Goal: Entertainment & Leisure: Consume media (video, audio)

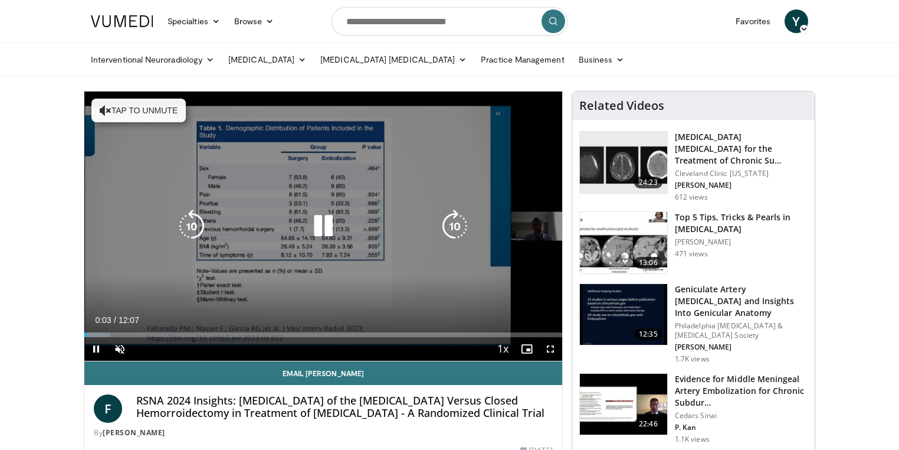
click at [322, 227] on icon "Video Player" at bounding box center [323, 226] width 33 height 33
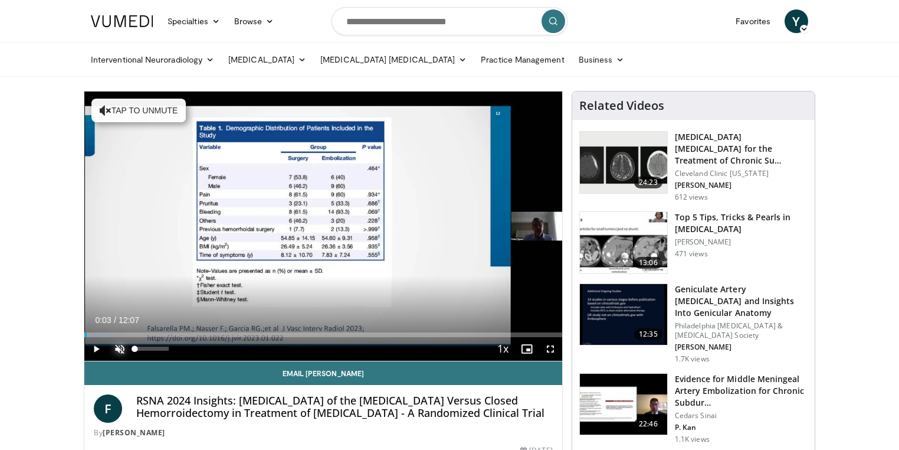
click at [118, 349] on span "Video Player" at bounding box center [120, 349] width 24 height 24
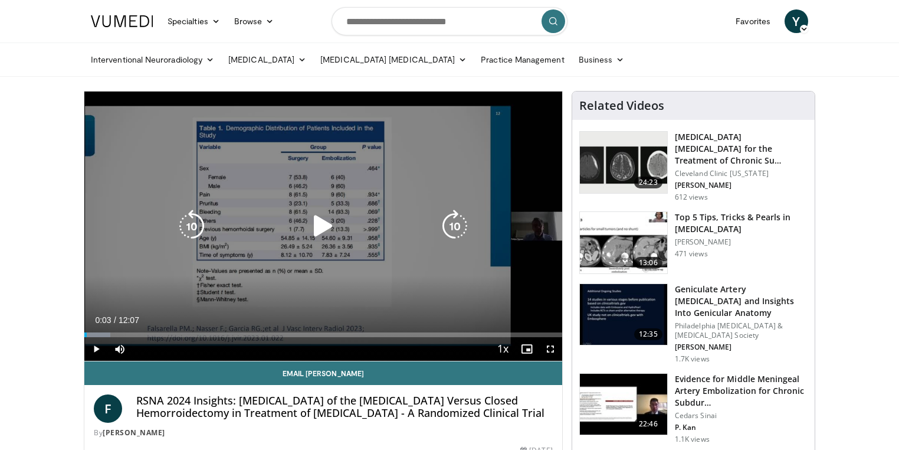
drag, startPoint x: 316, startPoint y: 220, endPoint x: 411, endPoint y: 294, distance: 120.7
click at [316, 220] on icon "Video Player" at bounding box center [323, 226] width 33 height 33
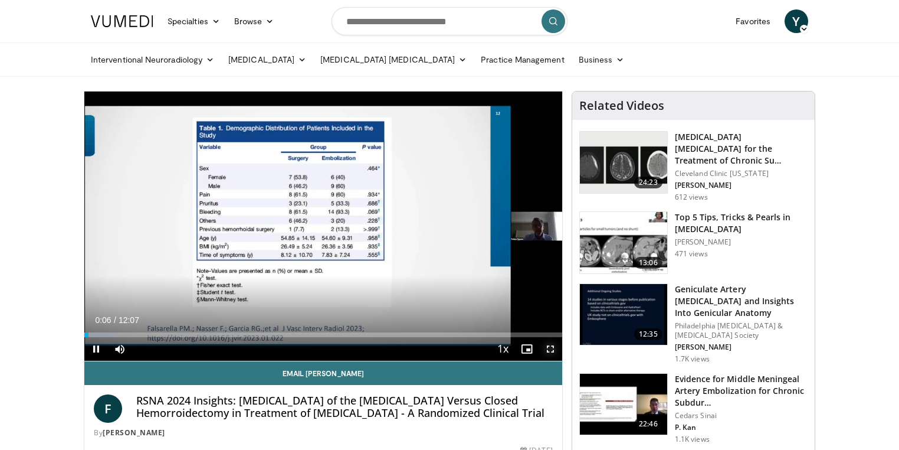
click at [548, 350] on span "Video Player" at bounding box center [551, 349] width 24 height 24
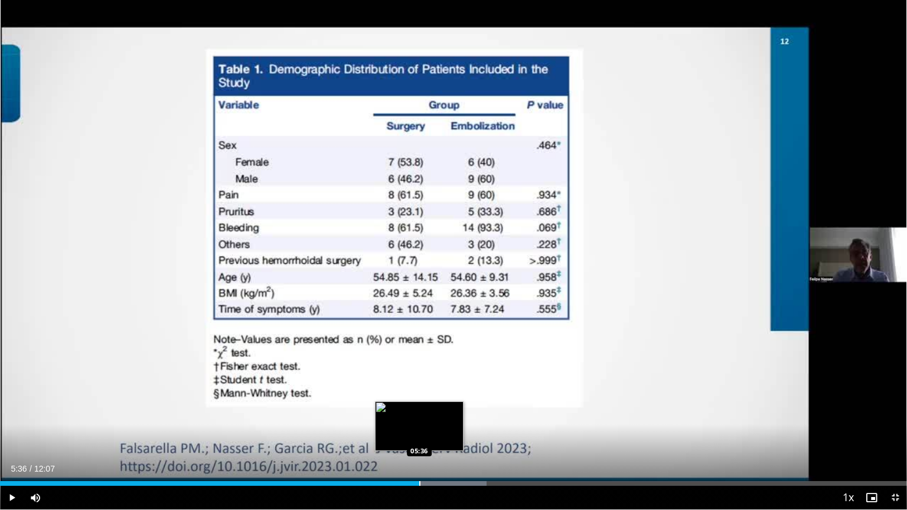
drag, startPoint x: 407, startPoint y: 483, endPoint x: 419, endPoint y: 485, distance: 12.5
click at [419, 449] on div "Progress Bar" at bounding box center [419, 483] width 1 height 5
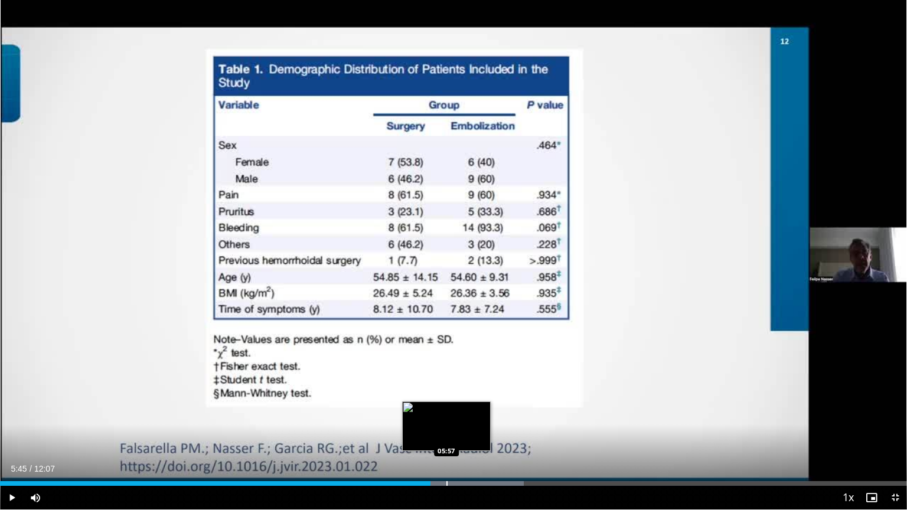
drag, startPoint x: 432, startPoint y: 482, endPoint x: 446, endPoint y: 484, distance: 14.3
click at [446, 449] on div "Progress Bar" at bounding box center [446, 483] width 1 height 5
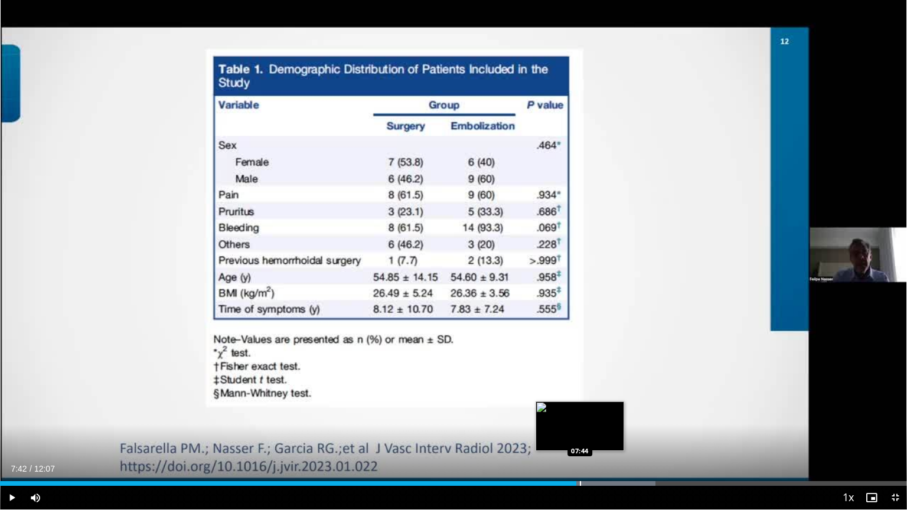
drag, startPoint x: 574, startPoint y: 482, endPoint x: 580, endPoint y: 484, distance: 6.2
click at [580, 449] on div "Progress Bar" at bounding box center [580, 483] width 1 height 5
drag, startPoint x: 580, startPoint y: 484, endPoint x: 588, endPoint y: 483, distance: 8.9
click at [589, 449] on div "Progress Bar" at bounding box center [589, 483] width 1 height 5
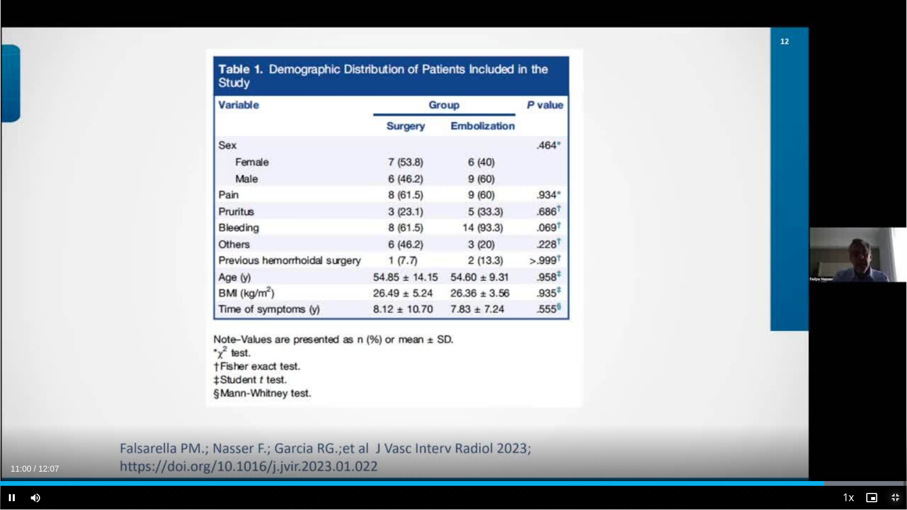
click at [892, 449] on span "Video Player" at bounding box center [895, 498] width 24 height 24
